Goal: Check status: Check status

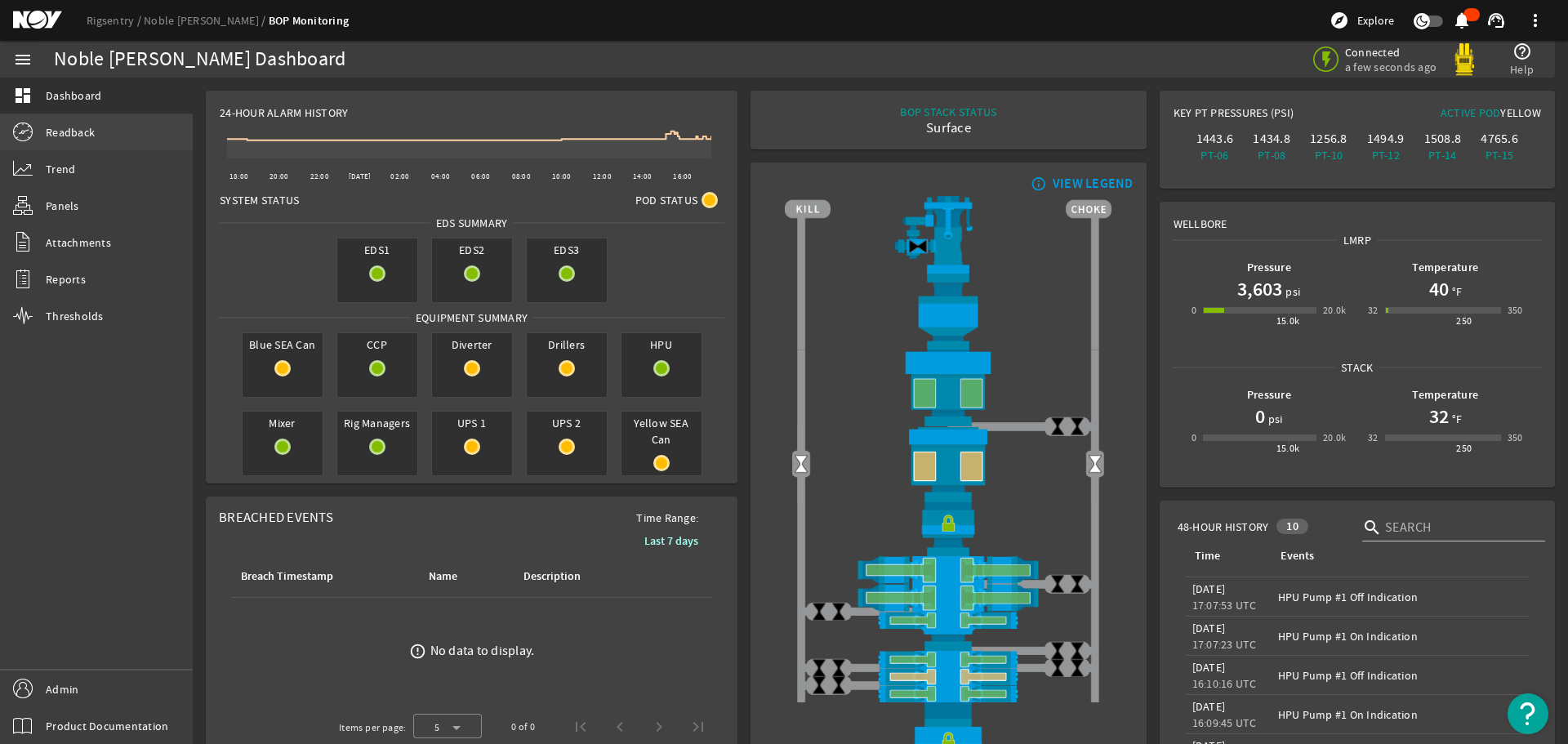
click at [124, 140] on link "Readback" at bounding box center [96, 132] width 193 height 36
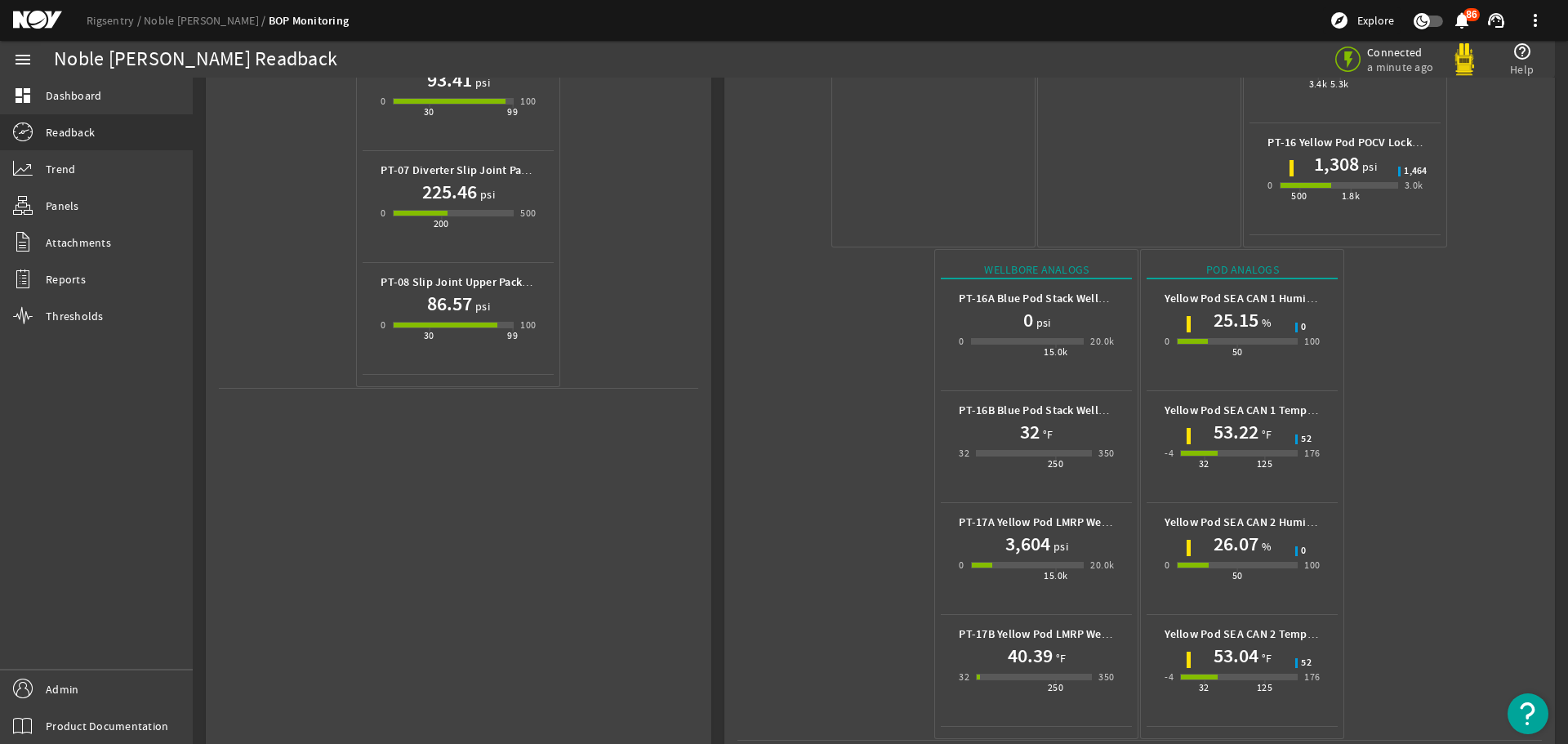
scroll to position [727, 0]
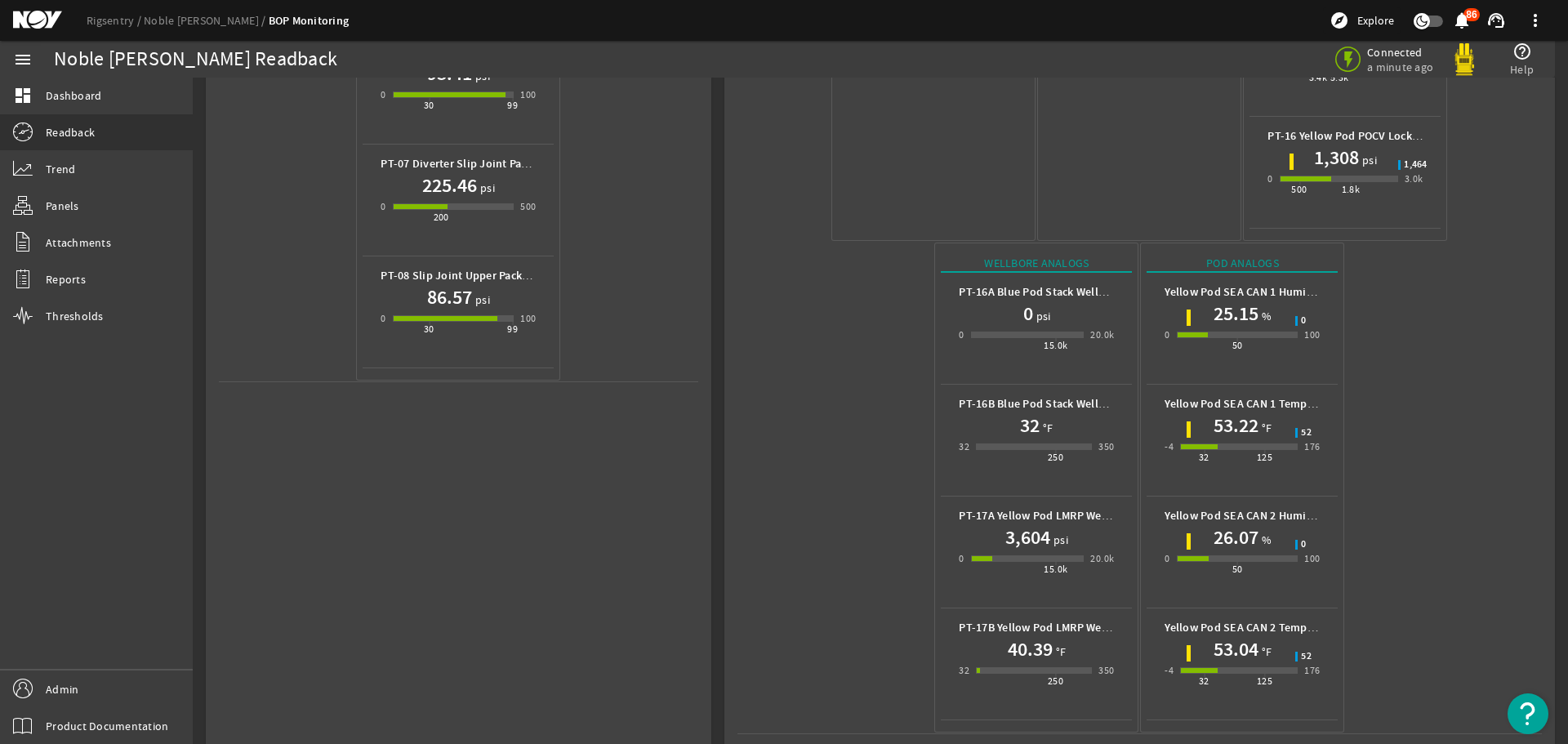
click at [35, 24] on mat-icon at bounding box center [50, 20] width 74 height 20
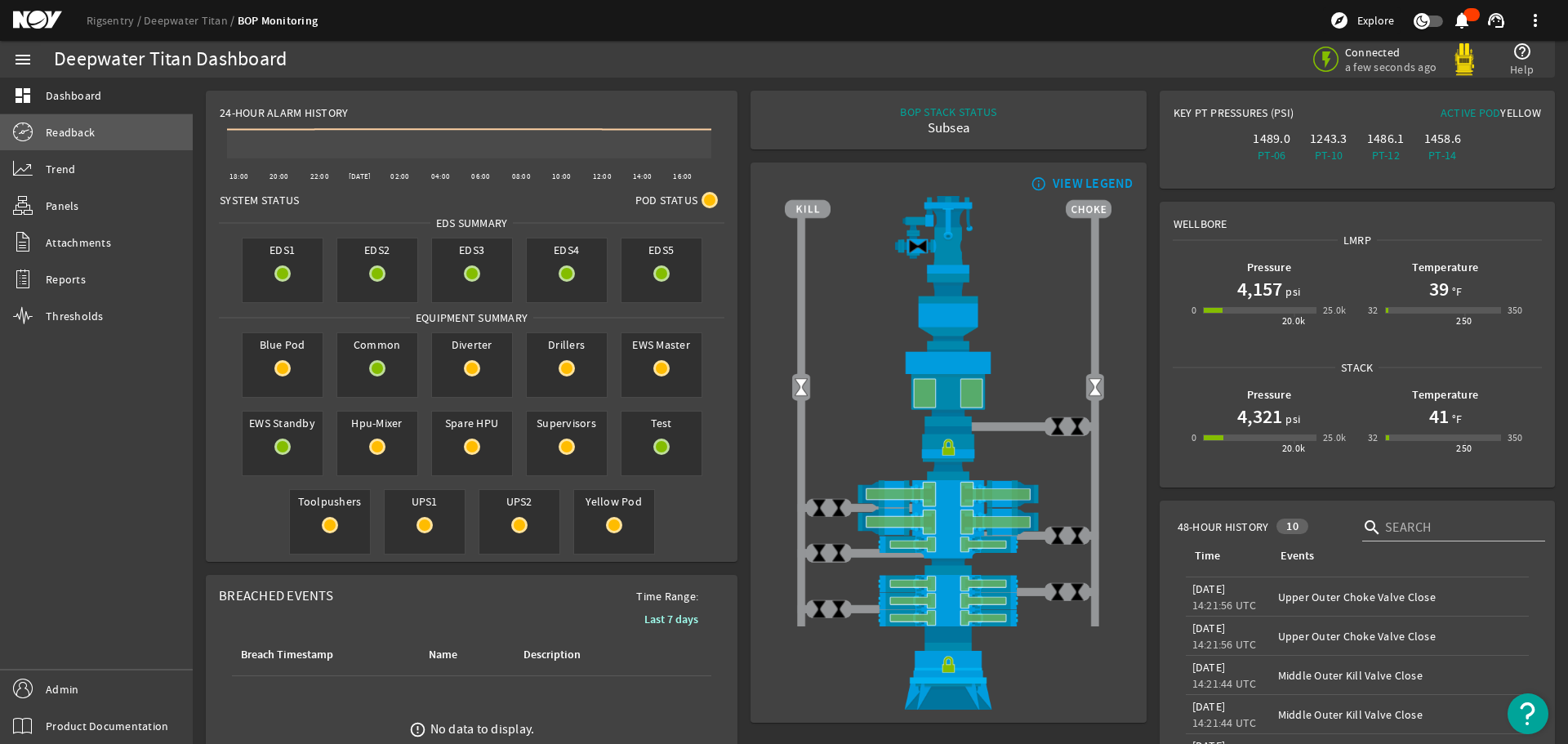
click at [101, 128] on link "Readback" at bounding box center [96, 132] width 193 height 36
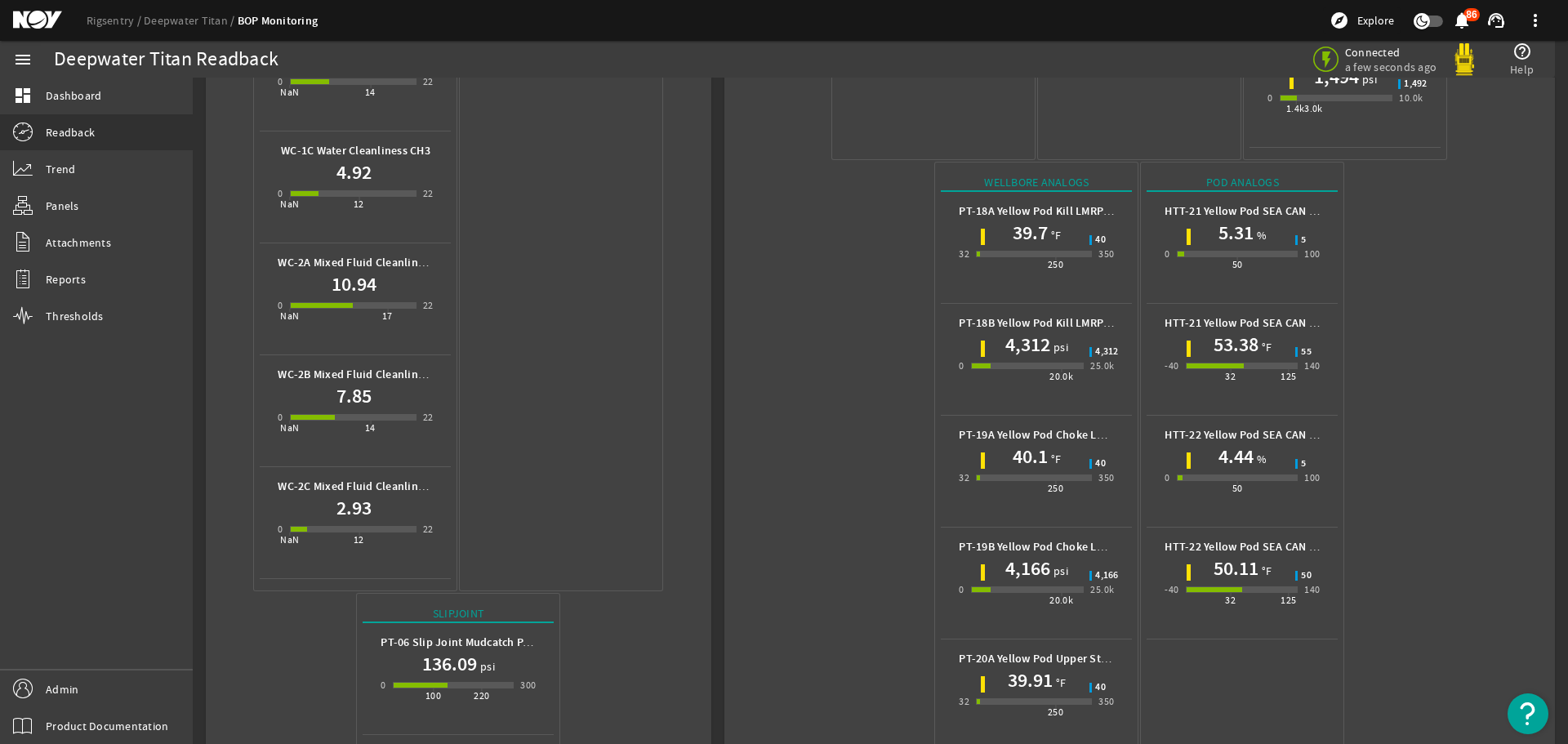
scroll to position [1143, 0]
click at [38, 12] on mat-icon at bounding box center [50, 20] width 74 height 20
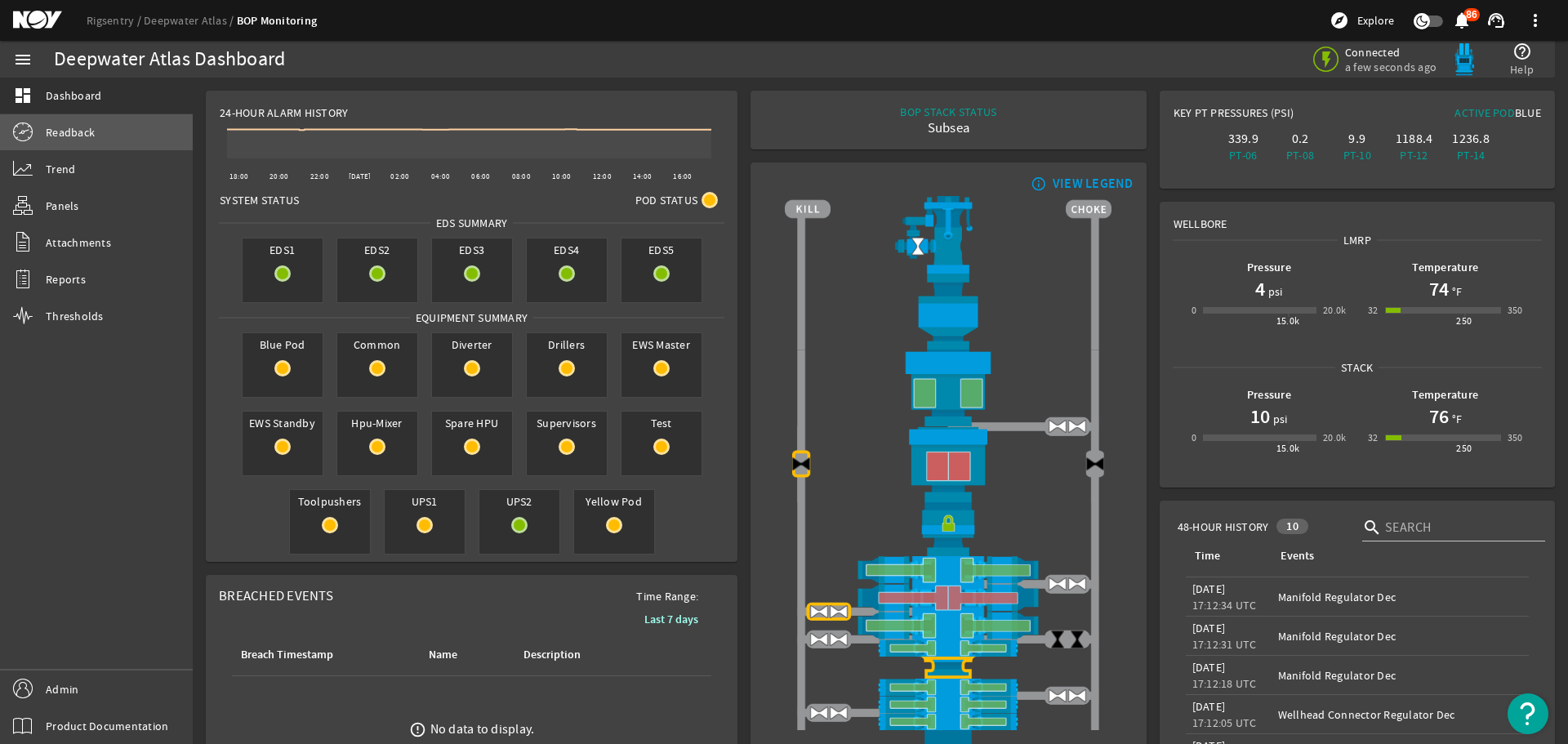
click at [148, 141] on link "Readback" at bounding box center [96, 132] width 193 height 36
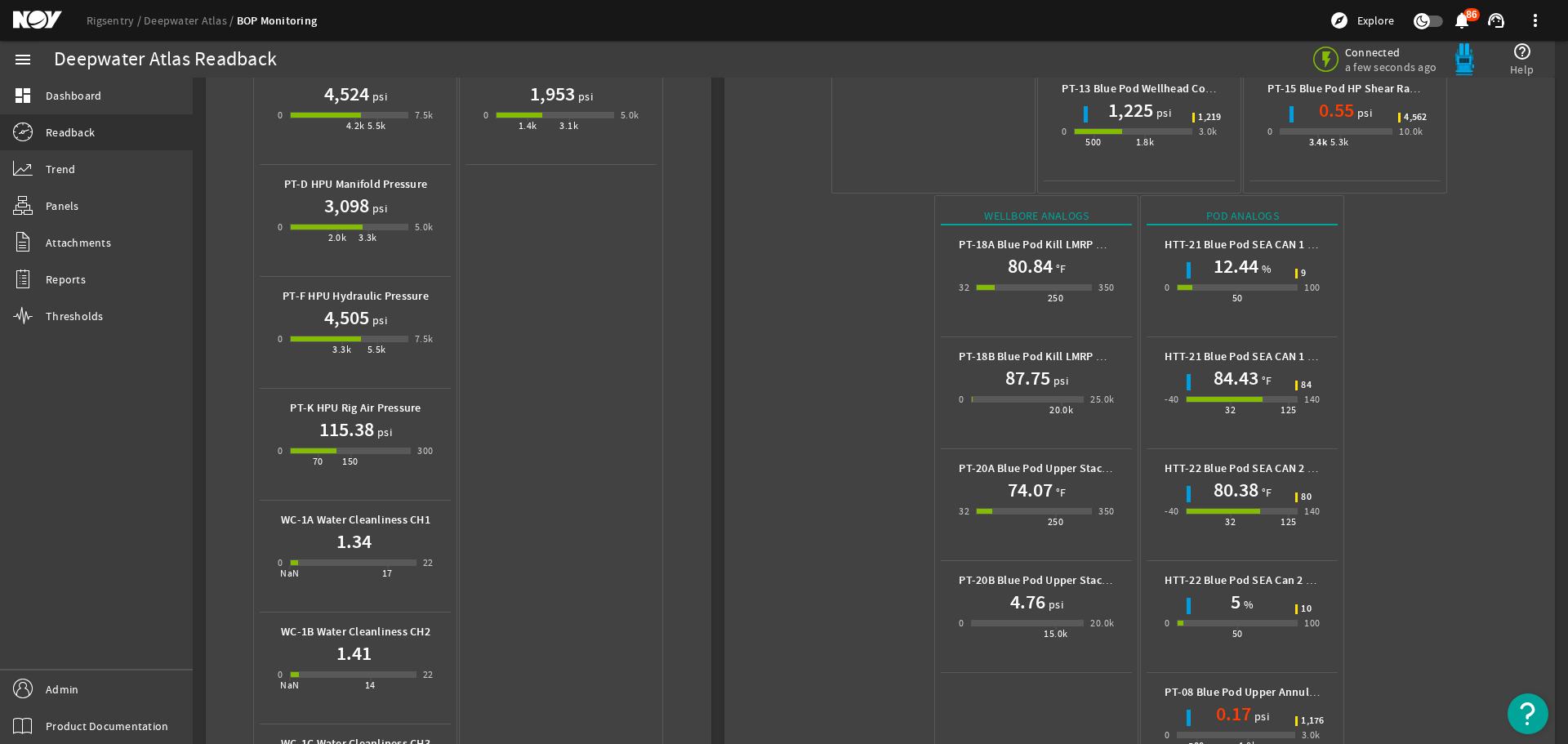
scroll to position [572, 0]
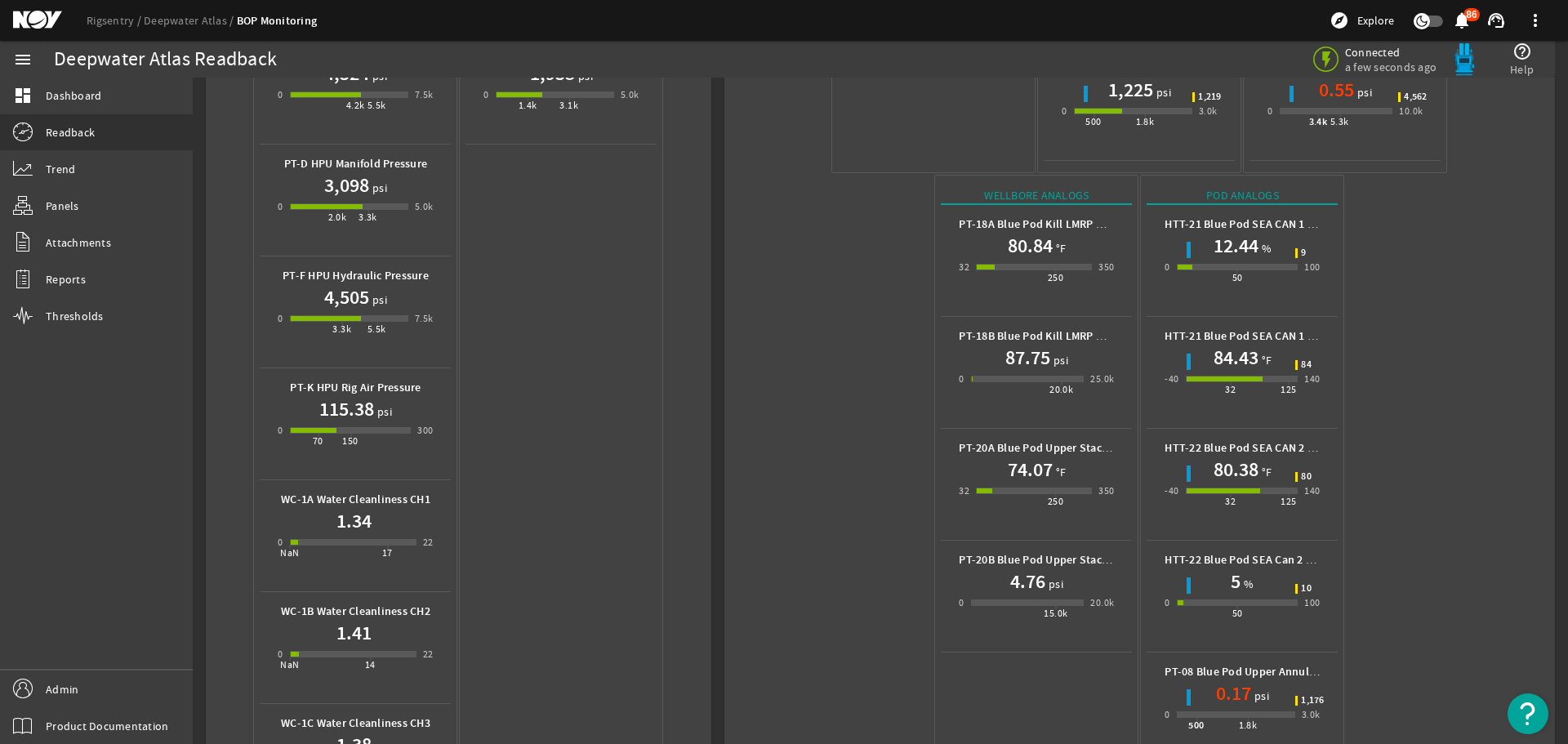
click at [37, 17] on mat-icon at bounding box center [50, 20] width 74 height 20
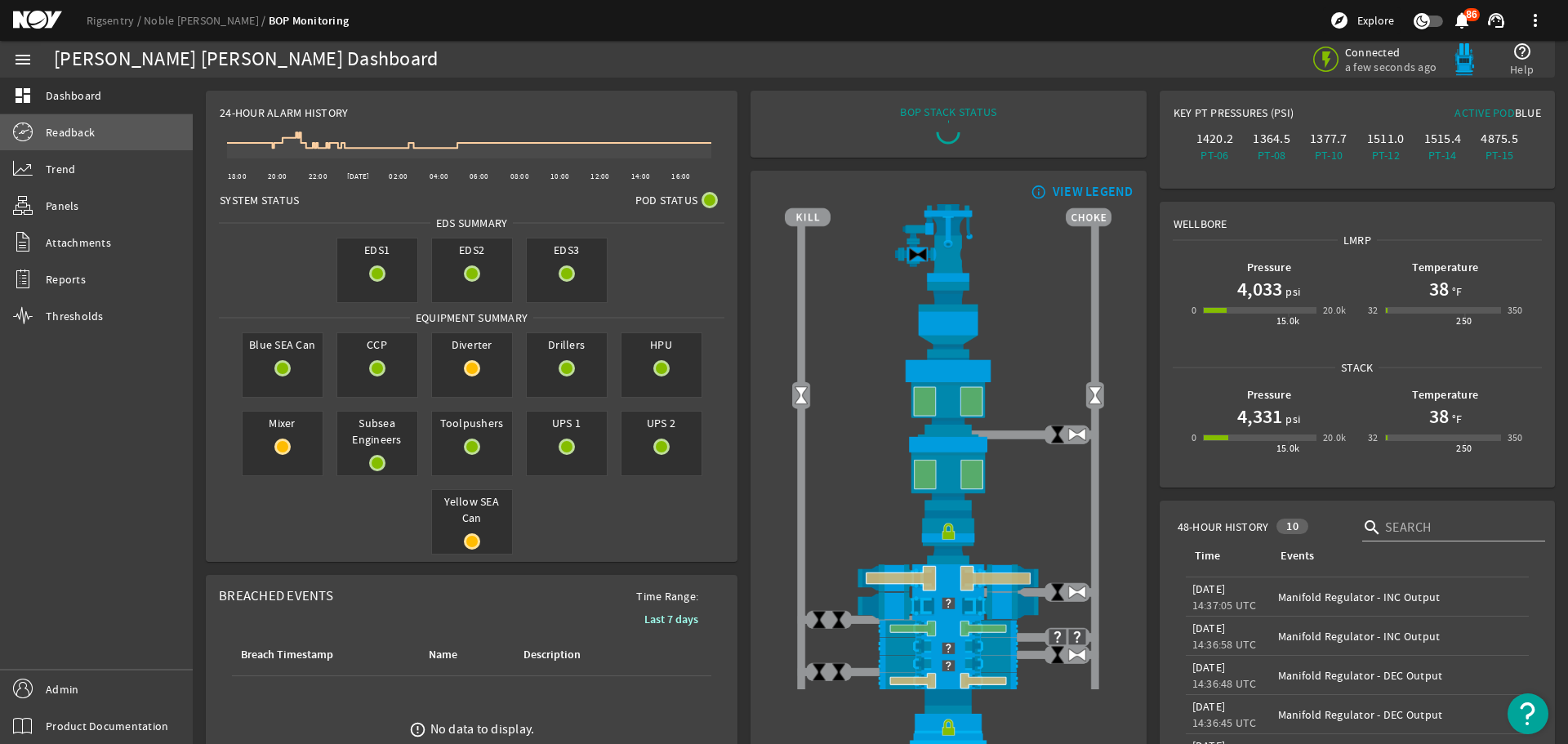
click at [83, 136] on span "Readback" at bounding box center [69, 132] width 49 height 16
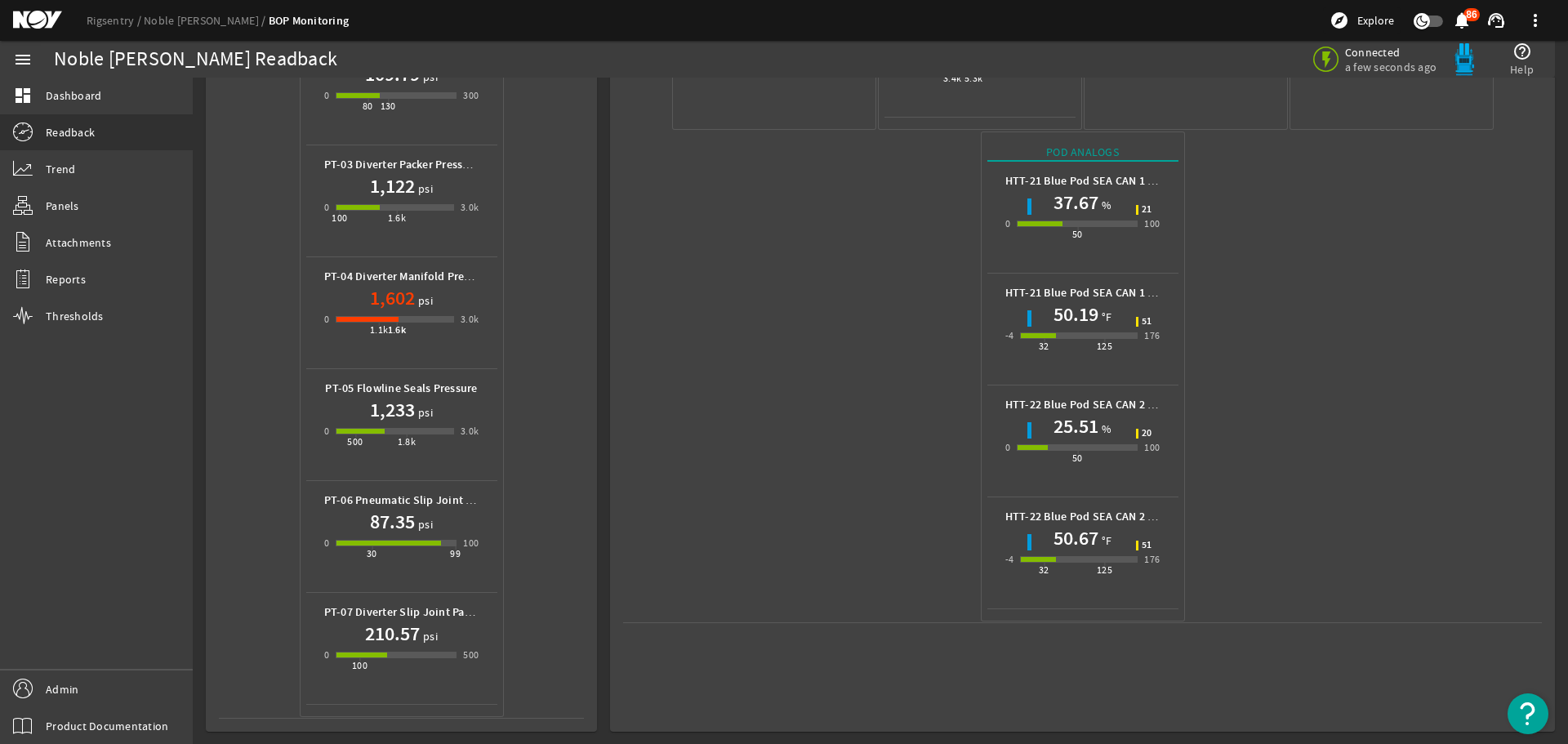
scroll to position [727, 0]
click at [44, 16] on mat-icon at bounding box center [50, 20] width 74 height 20
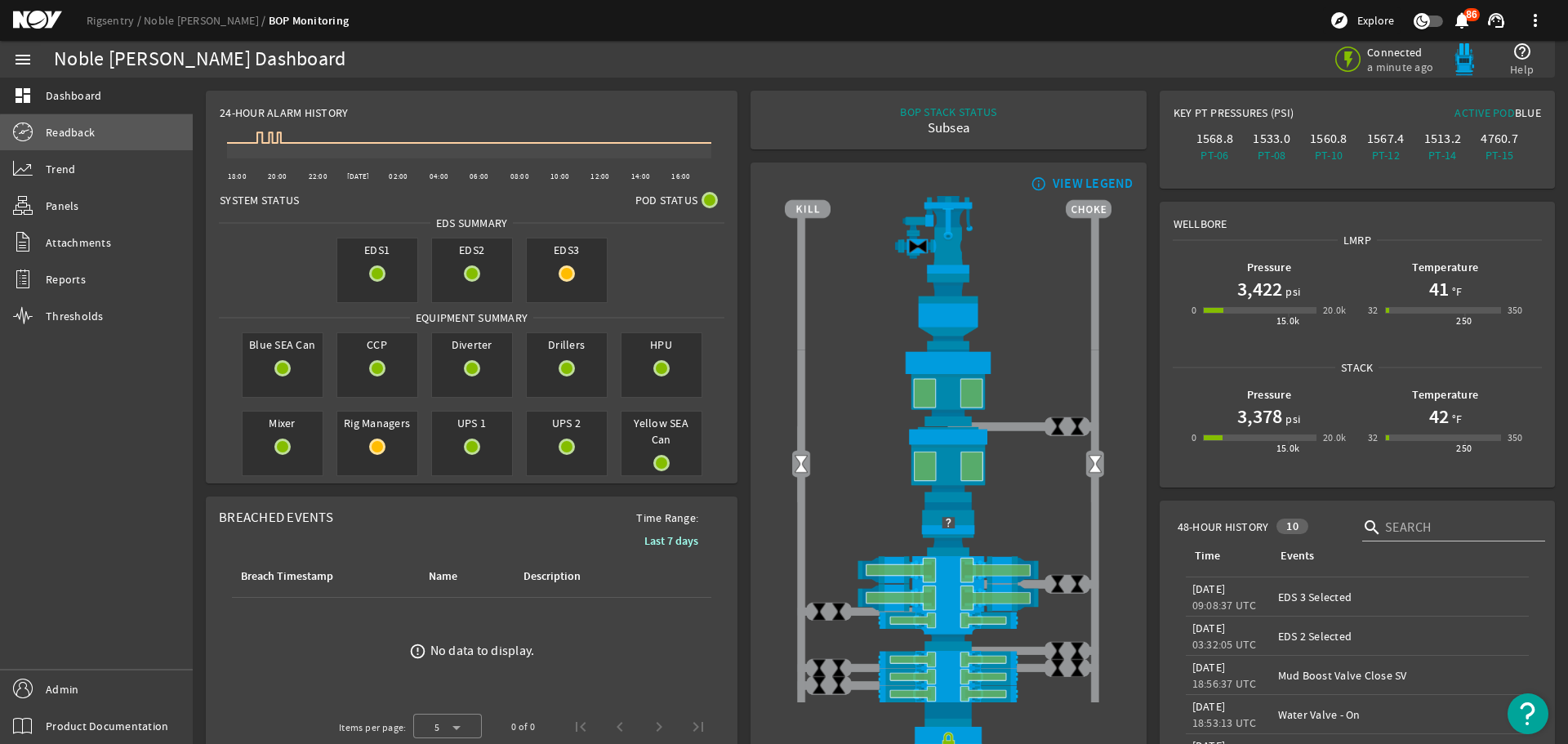
click at [154, 138] on link "Readback" at bounding box center [96, 132] width 193 height 36
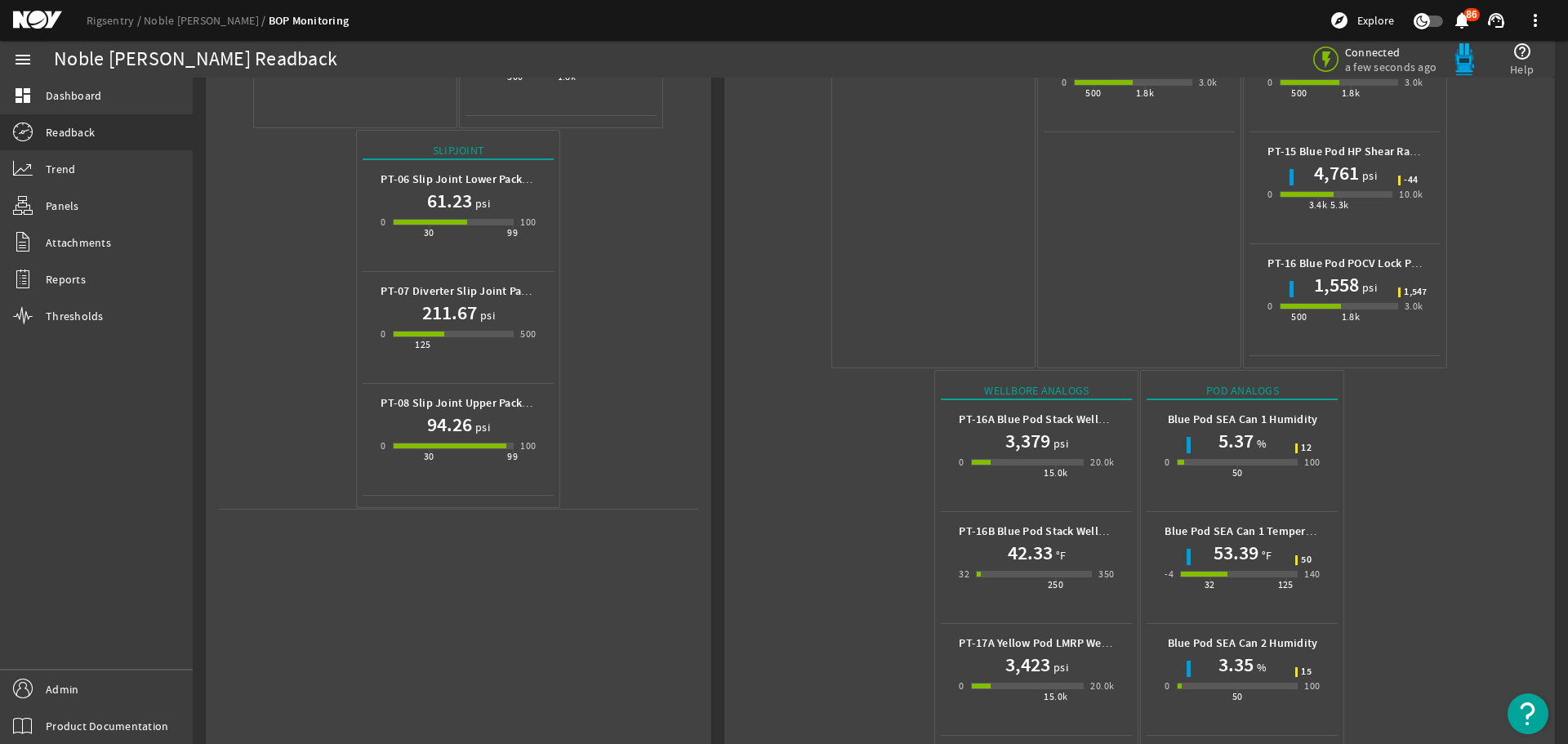
scroll to position [727, 0]
